Goal: Task Accomplishment & Management: Manage account settings

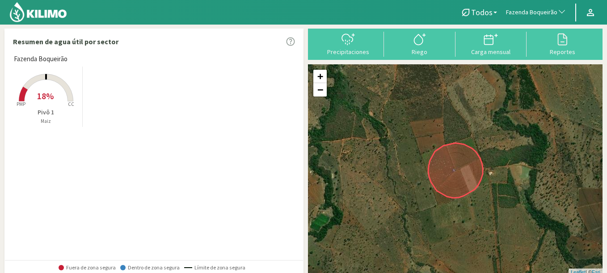
click at [534, 11] on span "Fazenda Boqueirão" at bounding box center [531, 12] width 51 height 9
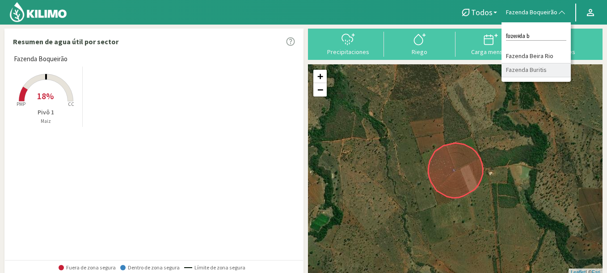
type input "fazenda b"
click at [537, 72] on li "Fazenda Buritis" at bounding box center [535, 70] width 69 height 14
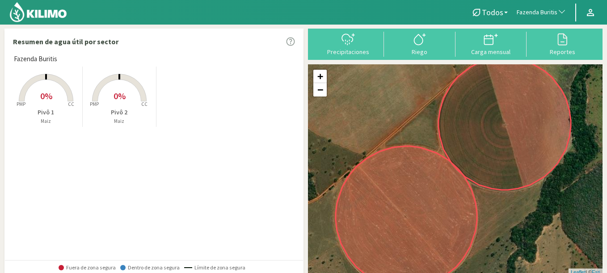
click at [133, 99] on rect at bounding box center [119, 102] width 71 height 71
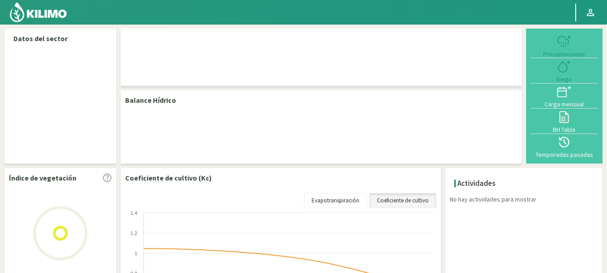
select select "102: Object"
select select "1: Object"
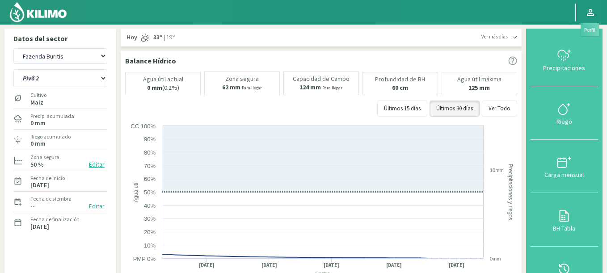
click at [586, 13] on icon at bounding box center [590, 12] width 11 height 11
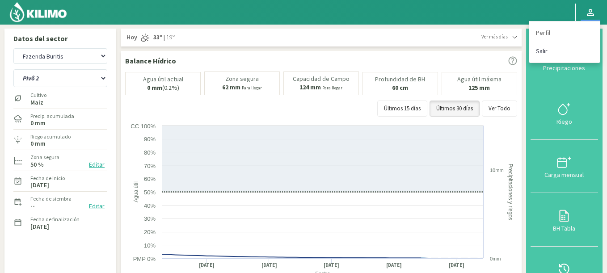
click at [552, 49] on link "Salir" at bounding box center [564, 51] width 71 height 18
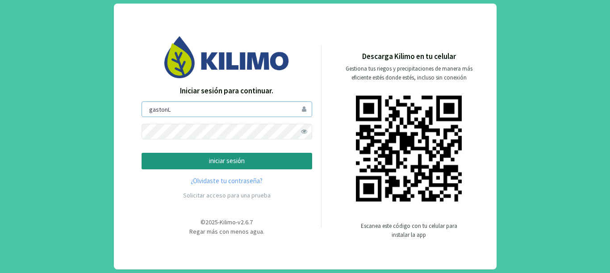
drag, startPoint x: 197, startPoint y: 116, endPoint x: 84, endPoint y: 98, distance: 113.9
click at [84, 98] on div "Iniciar sesión para continuar. gastonL iniciar sesión ¿Olvidaste tu contraseña?…" at bounding box center [305, 136] width 610 height 273
type input "pliniojunior"
click at [142, 153] on button "iniciar sesión" at bounding box center [227, 161] width 171 height 17
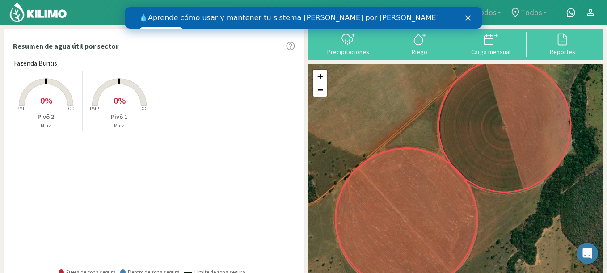
click at [468, 20] on icon "Cerrar" at bounding box center [467, 17] width 5 height 5
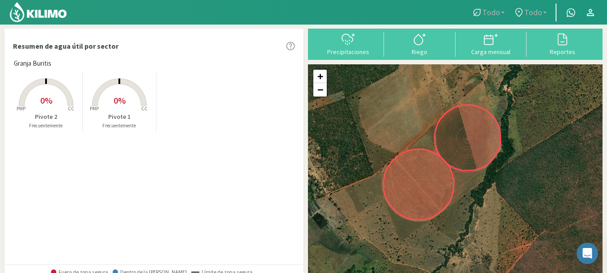
click at [125, 101] on rect at bounding box center [119, 106] width 71 height 71
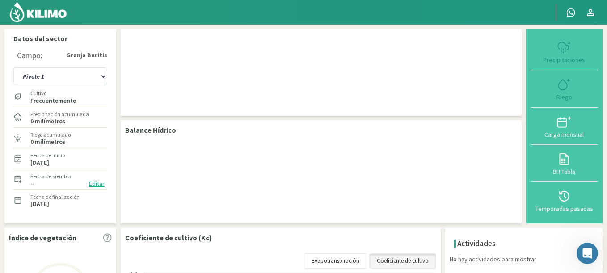
checkbox input "true"
type input "[DATE]"
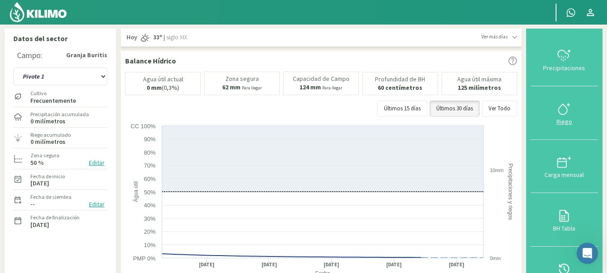
click at [562, 118] on font "Riego" at bounding box center [564, 122] width 16 height 8
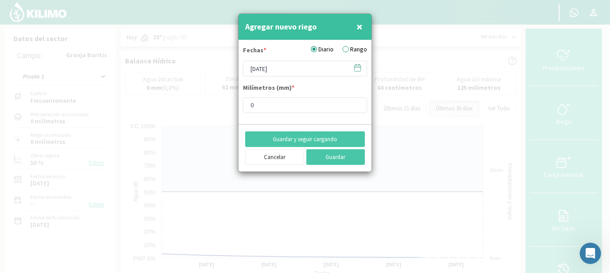
click at [363, 25] on button "×" at bounding box center [359, 27] width 11 height 18
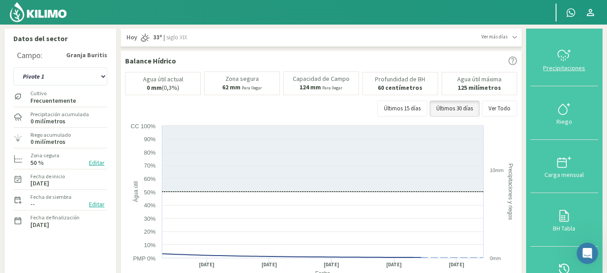
click at [563, 51] on icon at bounding box center [564, 55] width 14 height 14
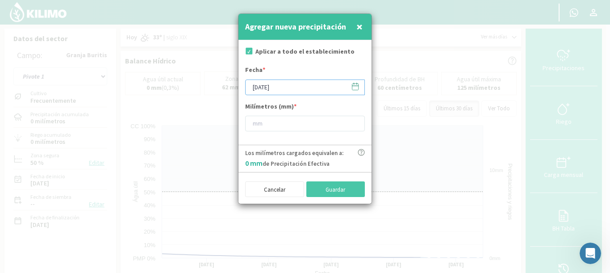
click at [294, 90] on input "[DATE]" at bounding box center [305, 88] width 120 height 16
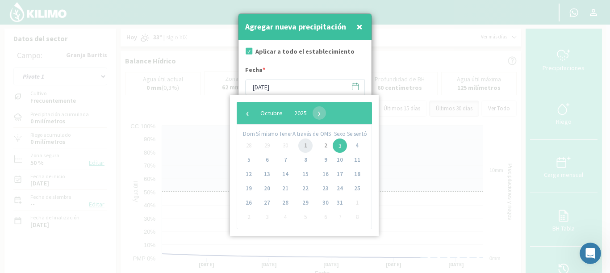
click at [306, 146] on span "1" at bounding box center [305, 146] width 14 height 14
type input "01/10/2025"
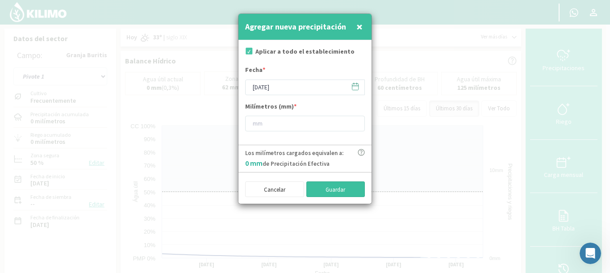
click at [322, 189] on button "Guardar" at bounding box center [336, 189] width 59 height 16
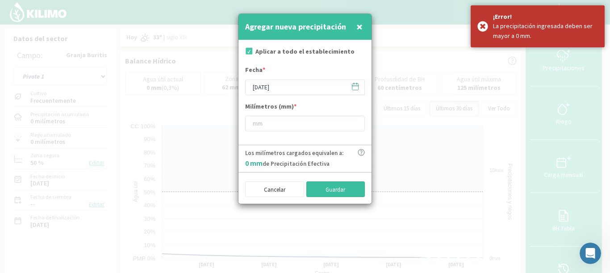
click at [322, 189] on button "Guardar" at bounding box center [336, 189] width 59 height 16
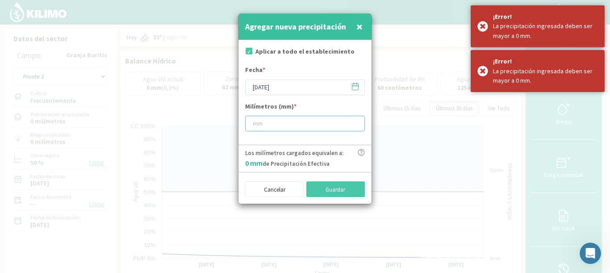
click at [275, 130] on input "number" at bounding box center [305, 124] width 120 height 16
type input "4"
click at [344, 181] on button "Guardar" at bounding box center [336, 189] width 59 height 16
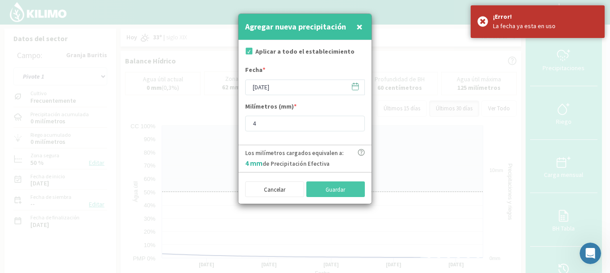
click at [360, 26] on font "×" at bounding box center [360, 26] width 6 height 15
type input "[DATE]"
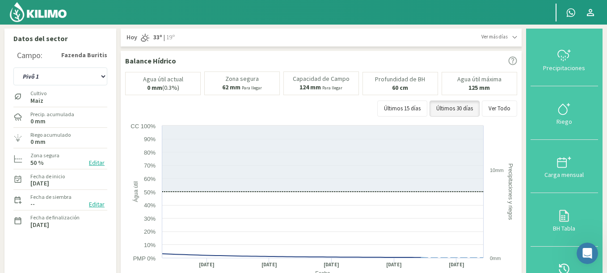
click at [529, 89] on div "Precipitaciones Riego Carga mensual BH Tabla Temporadas pasadas" at bounding box center [564, 167] width 76 height 276
click at [568, 60] on icon at bounding box center [564, 55] width 14 height 14
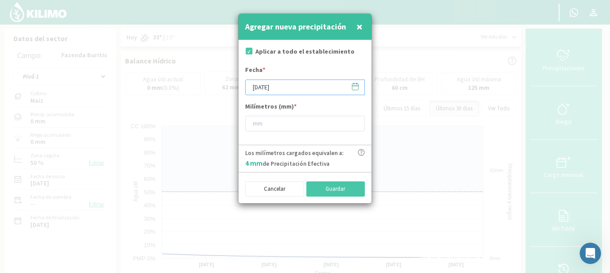
click at [299, 93] on input "[DATE]" at bounding box center [305, 88] width 120 height 16
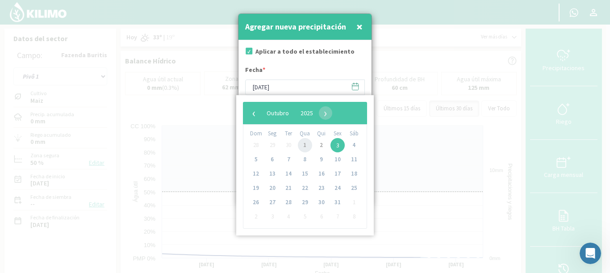
click at [310, 143] on span "1" at bounding box center [305, 145] width 14 height 14
type input "01/10/2025"
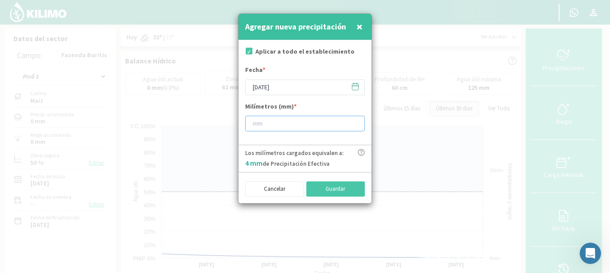
click at [290, 126] on input "number" at bounding box center [305, 124] width 120 height 16
type input "5"
click at [327, 186] on button "Guardar" at bounding box center [336, 188] width 59 height 15
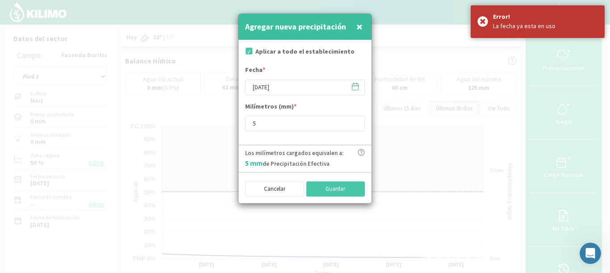
click at [365, 30] on button "×" at bounding box center [359, 27] width 11 height 18
type input "[DATE]"
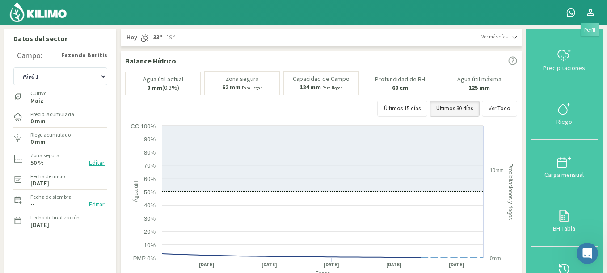
click at [592, 14] on icon at bounding box center [590, 12] width 11 height 11
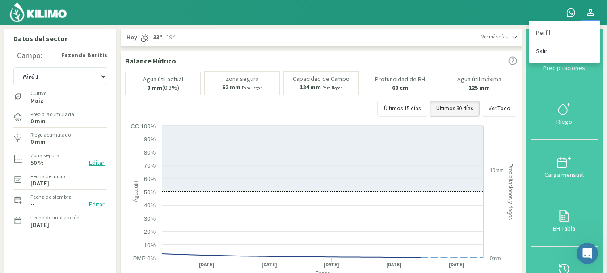
click at [548, 54] on link "Salir" at bounding box center [564, 51] width 71 height 18
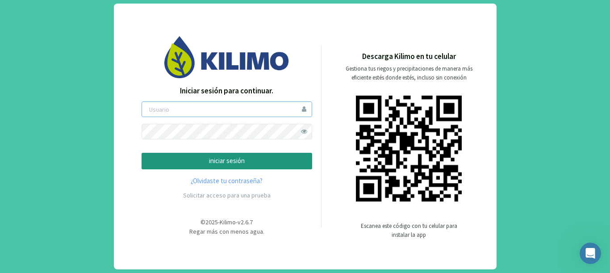
type input "gastonL"
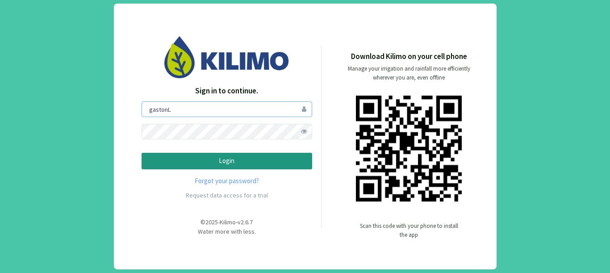
drag, startPoint x: 179, startPoint y: 113, endPoint x: 82, endPoint y: 87, distance: 100.2
click at [82, 87] on div "Sign in to continue. [PERSON_NAME] Forgot your password? Request data access fo…" at bounding box center [305, 136] width 610 height 273
type input "pliniojunior"
click at [107, 114] on div "Sign in to continue. [PERSON_NAME] Forgot your password? Request data access fo…" at bounding box center [305, 136] width 610 height 273
click at [142, 153] on button "Login" at bounding box center [227, 161] width 171 height 17
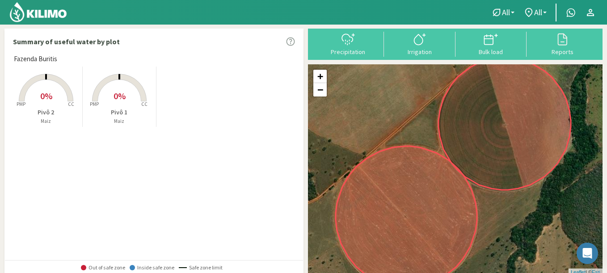
click at [120, 107] on rect at bounding box center [119, 102] width 71 height 71
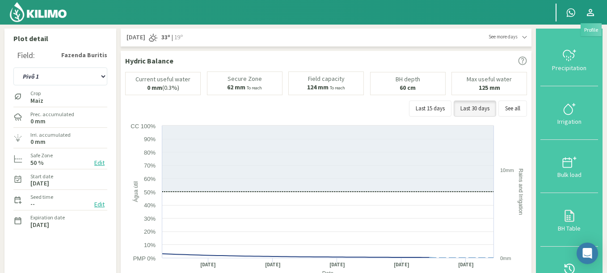
click at [593, 14] on icon at bounding box center [590, 12] width 7 height 7
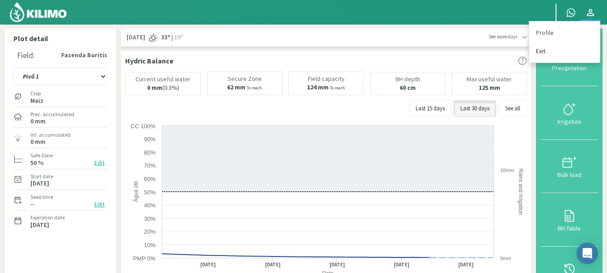
click at [571, 53] on link "Exit" at bounding box center [564, 51] width 71 height 18
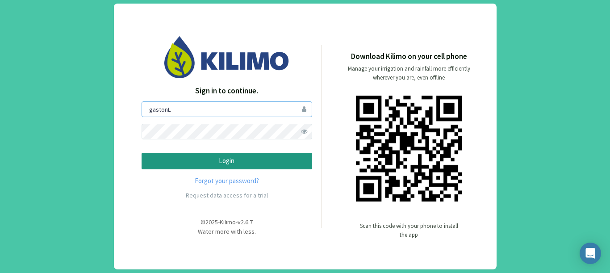
click at [177, 115] on input "gastonL" at bounding box center [227, 109] width 171 height 16
drag, startPoint x: 182, startPoint y: 112, endPoint x: 73, endPoint y: 100, distance: 109.7
click at [73, 100] on div "Sign in to continue. [PERSON_NAME] Forgot your password? Request data access fo…" at bounding box center [305, 136] width 610 height 273
type input "pliniojunior"
click at [142, 153] on button "Login" at bounding box center [227, 161] width 171 height 17
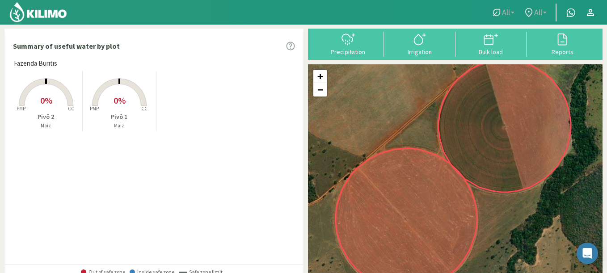
click at [137, 106] on rect at bounding box center [119, 106] width 71 height 71
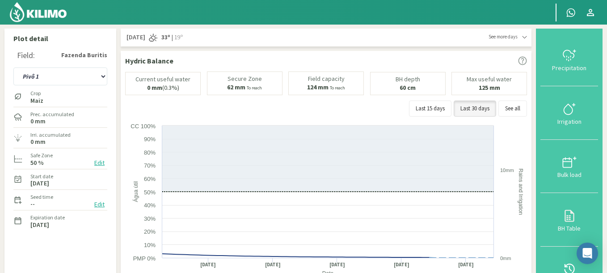
drag, startPoint x: 48, startPoint y: 181, endPoint x: 59, endPoint y: 182, distance: 10.7
click at [49, 182] on label "[DATE]" at bounding box center [39, 184] width 19 height 6
click at [49, 183] on label "[DATE]" at bounding box center [39, 184] width 19 height 6
